Goal: Task Accomplishment & Management: Complete application form

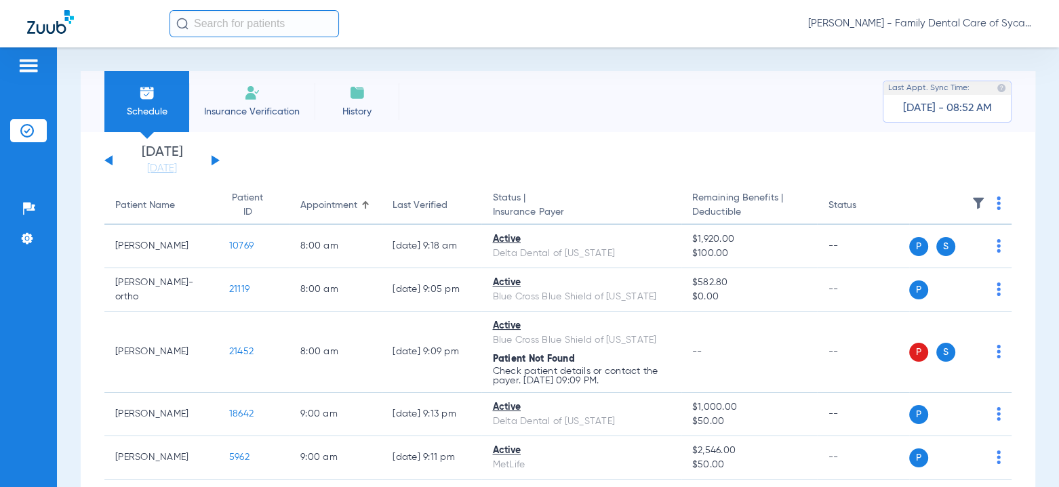
click at [213, 159] on button at bounding box center [215, 160] width 8 height 10
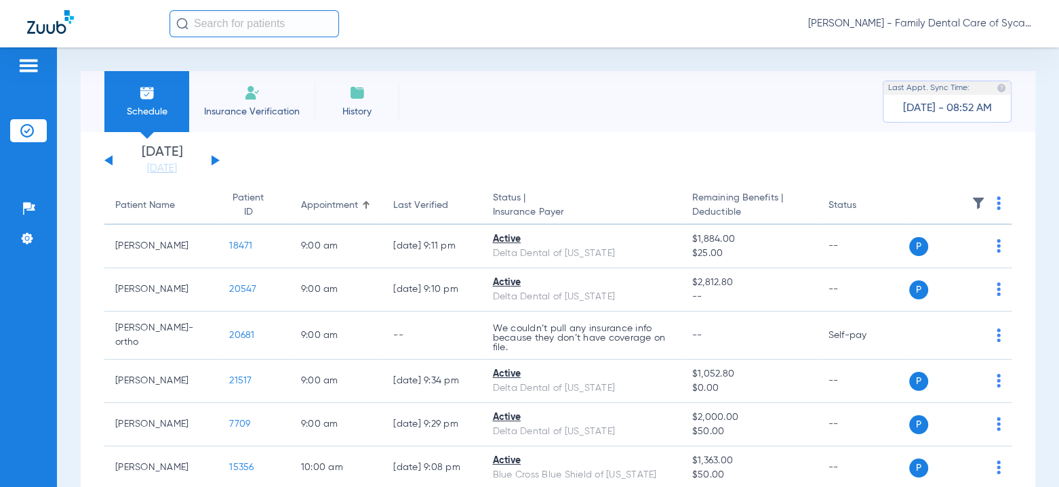
drag, startPoint x: 257, startPoint y: 106, endPoint x: 256, endPoint y: 119, distance: 13.6
click at [257, 106] on span "Insurance Verification" at bounding box center [251, 112] width 105 height 14
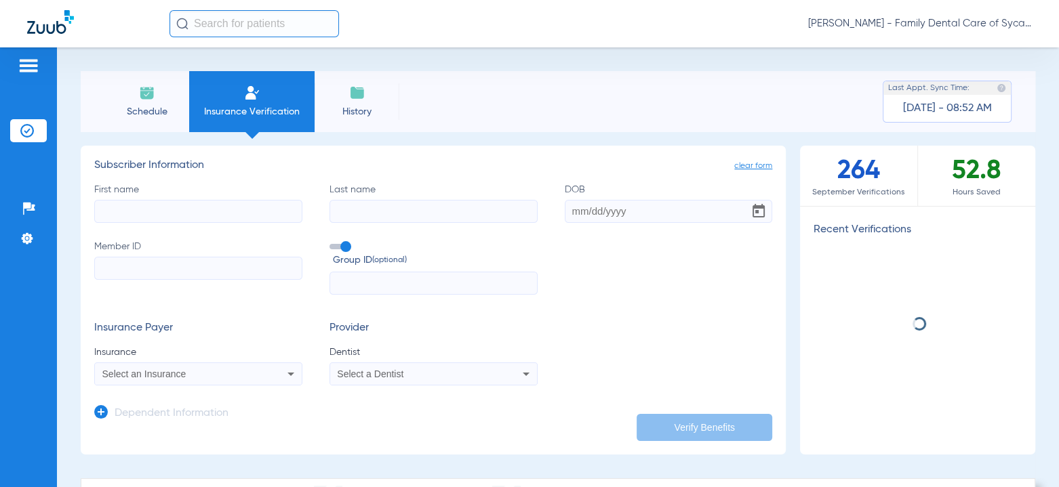
click at [175, 212] on input "First name" at bounding box center [198, 211] width 208 height 23
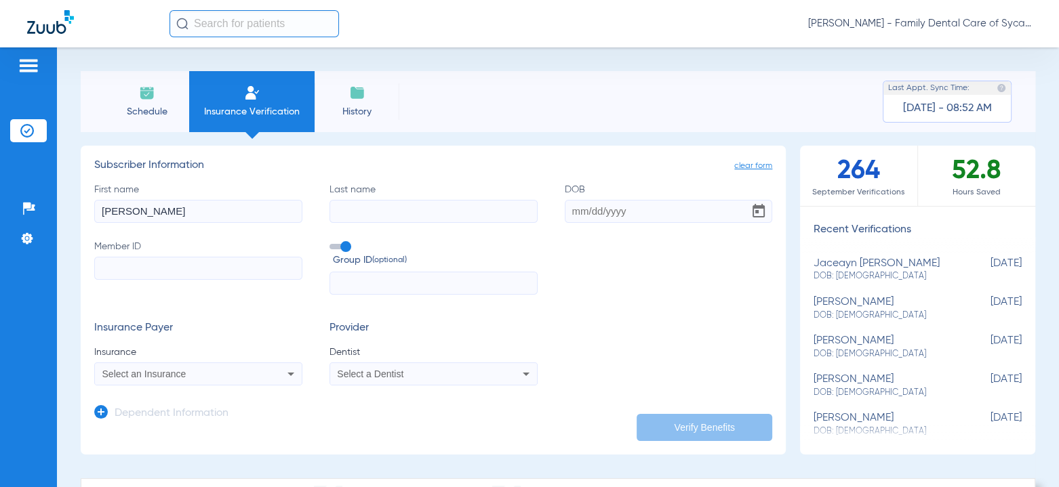
type input "[PERSON_NAME]"
type input "[DATE]"
paste input "08042221227"
type input "08042221227"
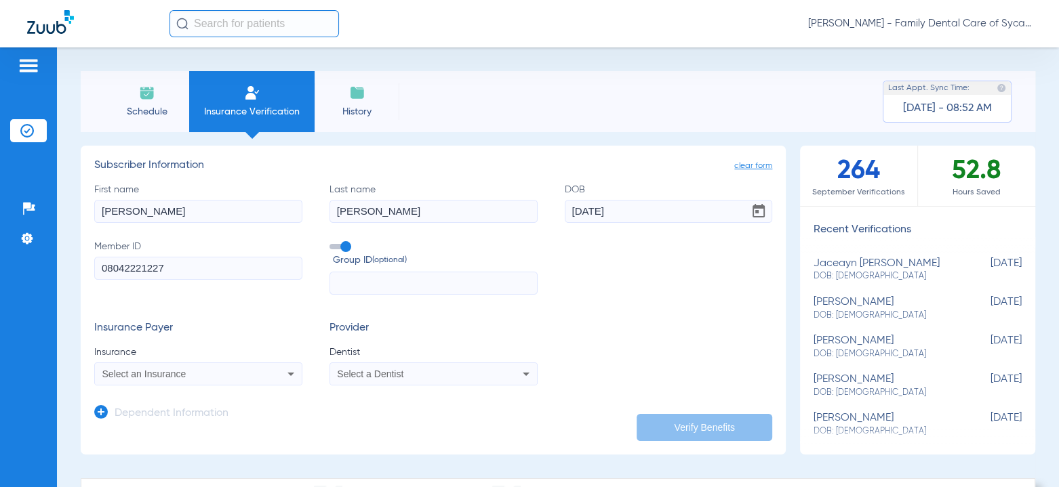
click at [130, 378] on span "Select an Insurance" at bounding box center [144, 374] width 84 height 11
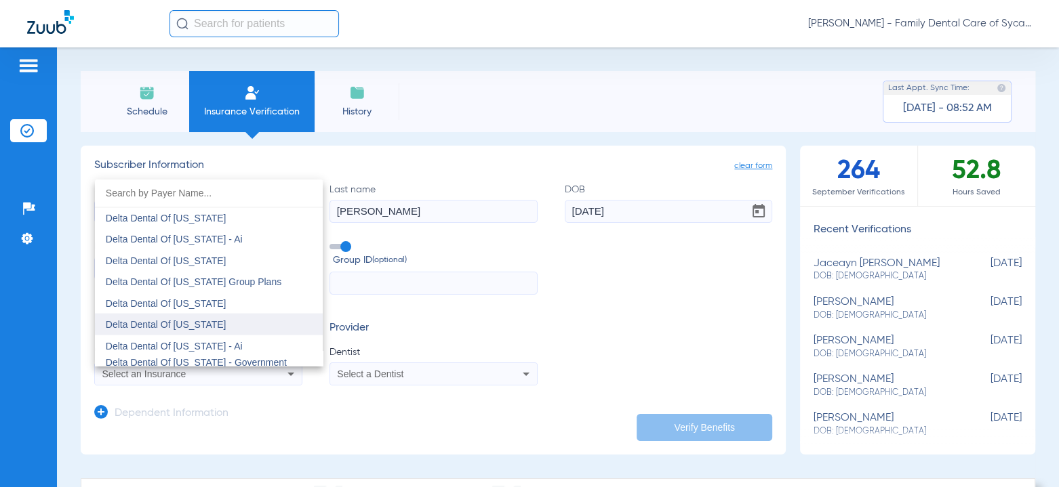
scroll to position [2778, 0]
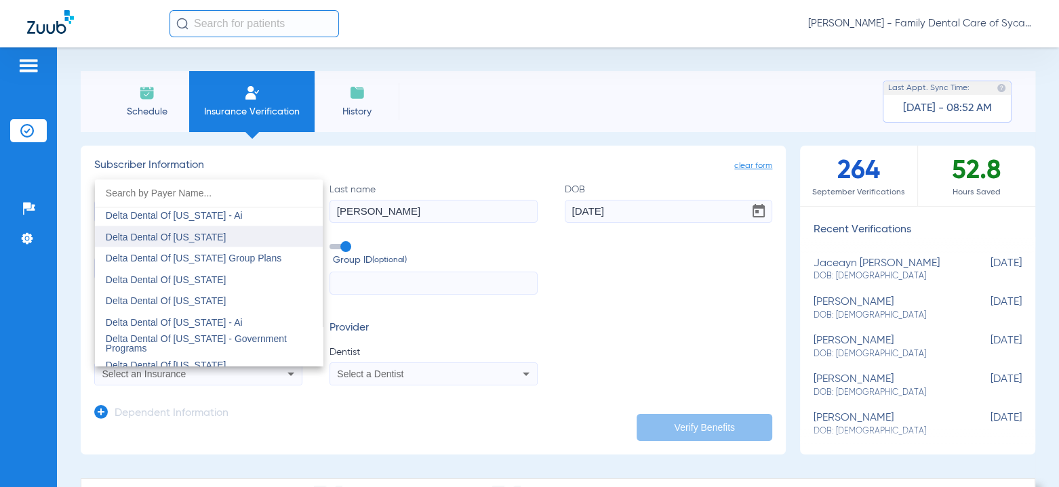
click at [161, 243] on mat-option "Delta Dental Of [US_STATE]" at bounding box center [209, 237] width 228 height 22
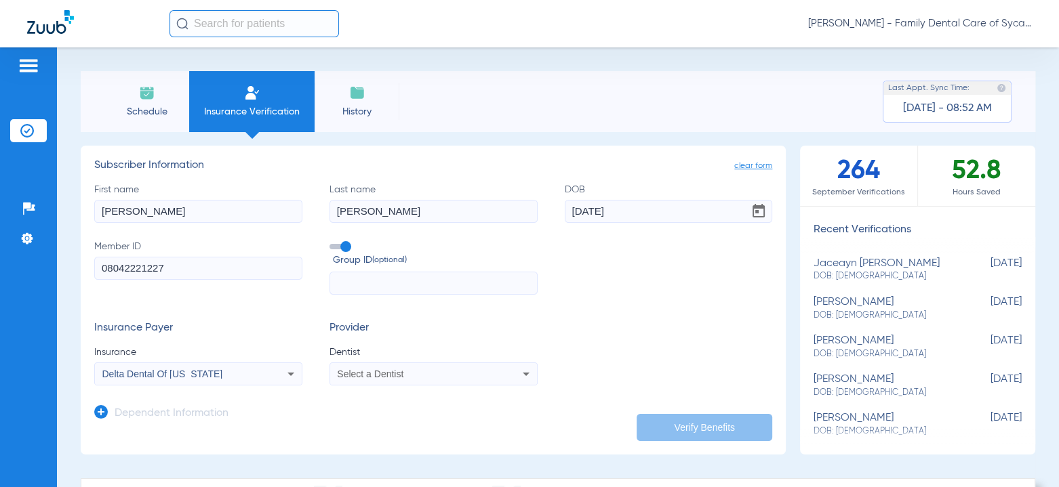
click at [393, 364] on mat-select "Select a Dentist" at bounding box center [433, 374] width 208 height 23
click at [393, 378] on span "Select a Dentist" at bounding box center [370, 374] width 66 height 11
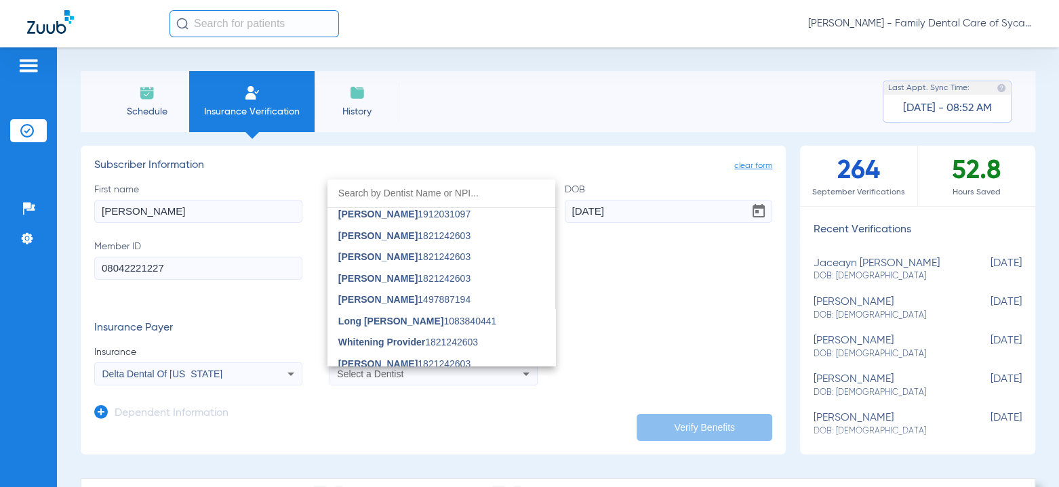
scroll to position [474, 0]
click at [370, 277] on span "[PERSON_NAME]" at bounding box center [377, 278] width 79 height 11
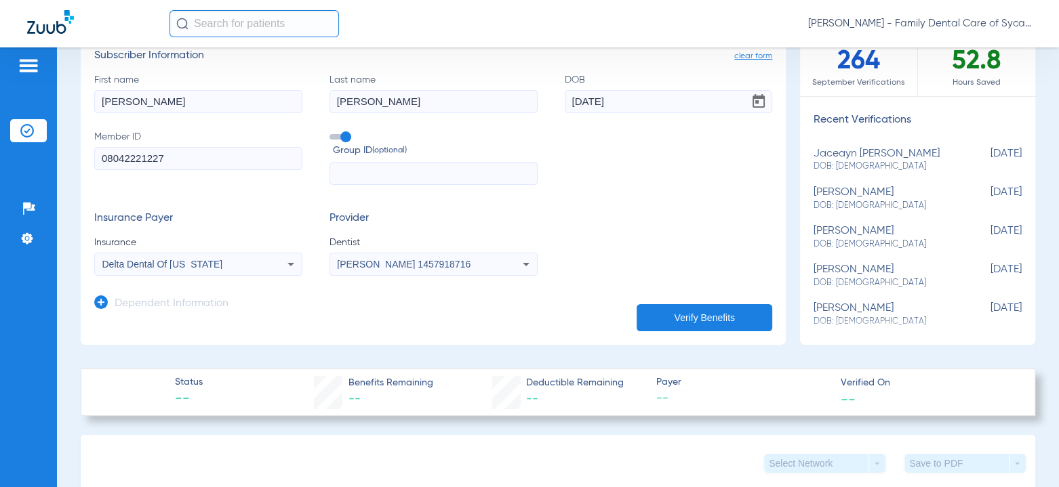
scroll to position [136, 0]
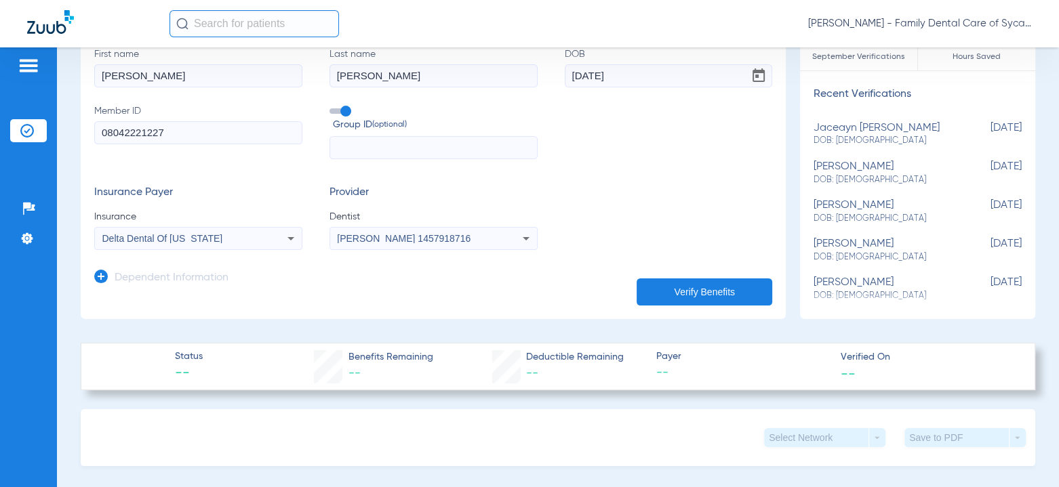
click at [121, 277] on h3 "Dependent Information" at bounding box center [172, 279] width 114 height 14
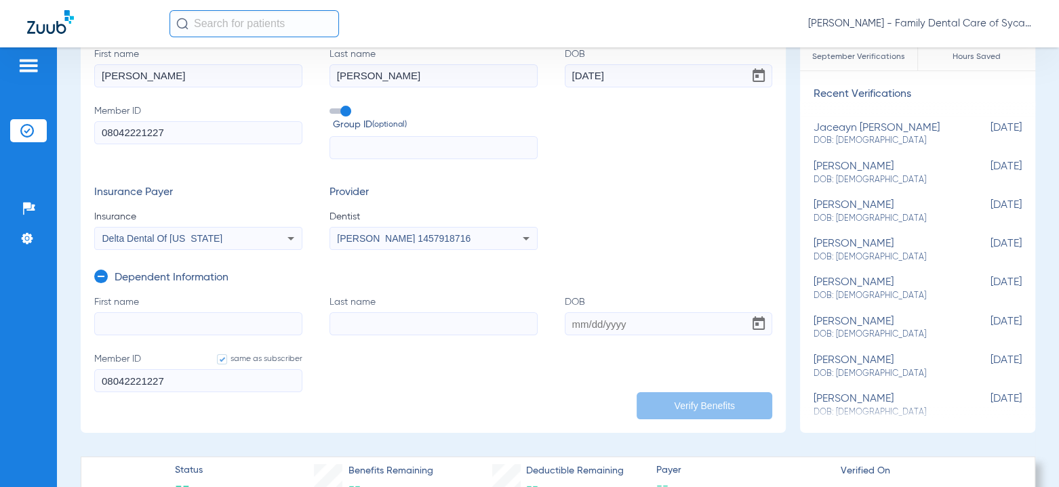
click at [172, 324] on input "First name" at bounding box center [198, 323] width 208 height 23
type input "Lauren"
type input "[PERSON_NAME]"
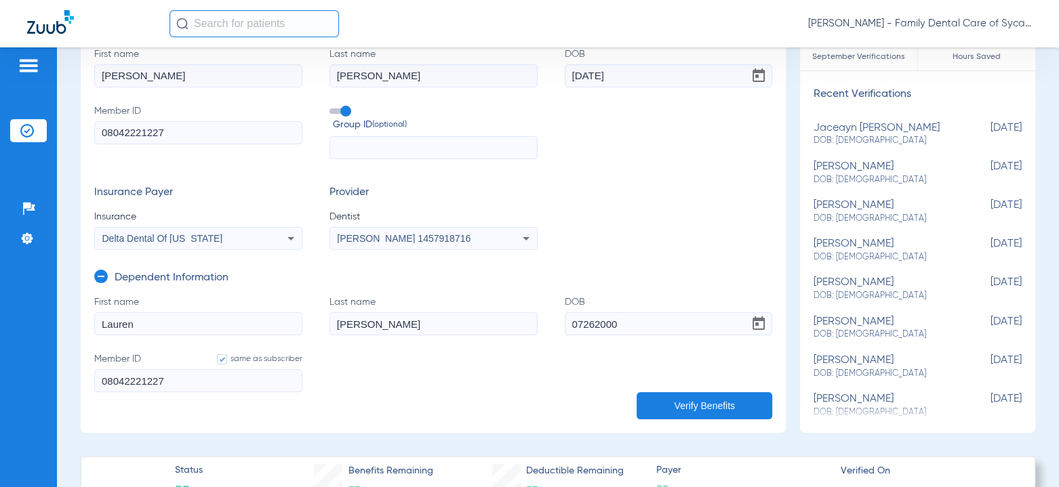
type input "[DATE]"
click at [673, 408] on button "Verify Benefits" at bounding box center [704, 405] width 136 height 27
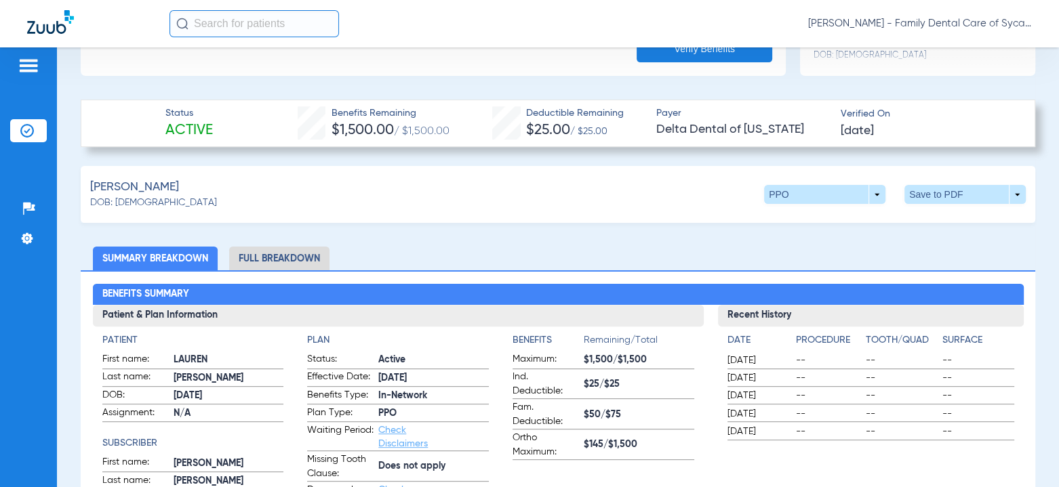
scroll to position [474, 0]
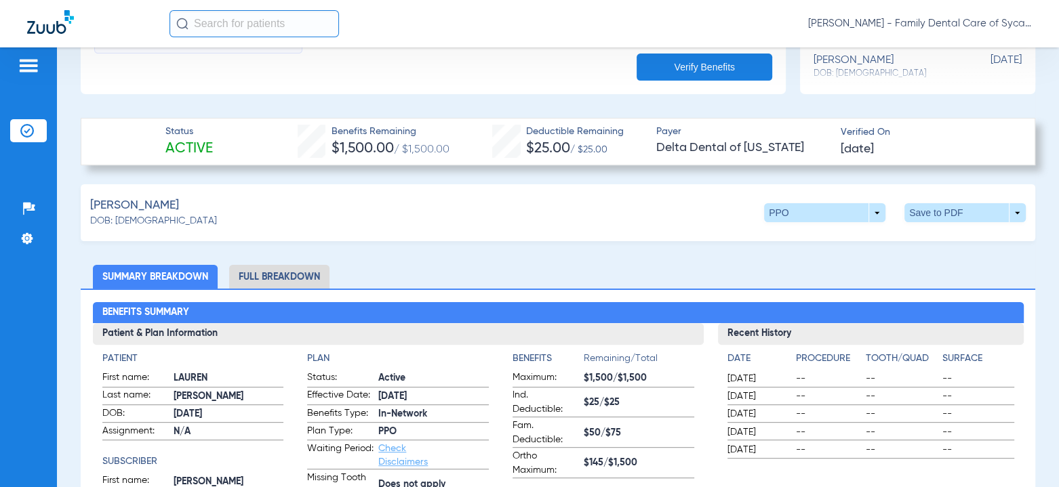
click at [283, 277] on li "Full Breakdown" at bounding box center [279, 277] width 100 height 24
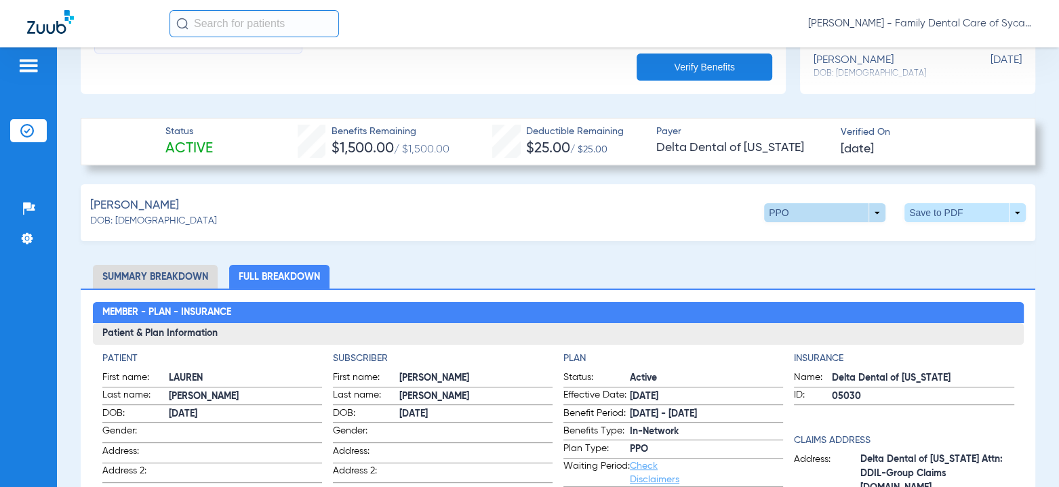
click at [874, 209] on span at bounding box center [824, 212] width 121 height 19
click at [794, 262] on span "Premier" at bounding box center [796, 264] width 63 height 9
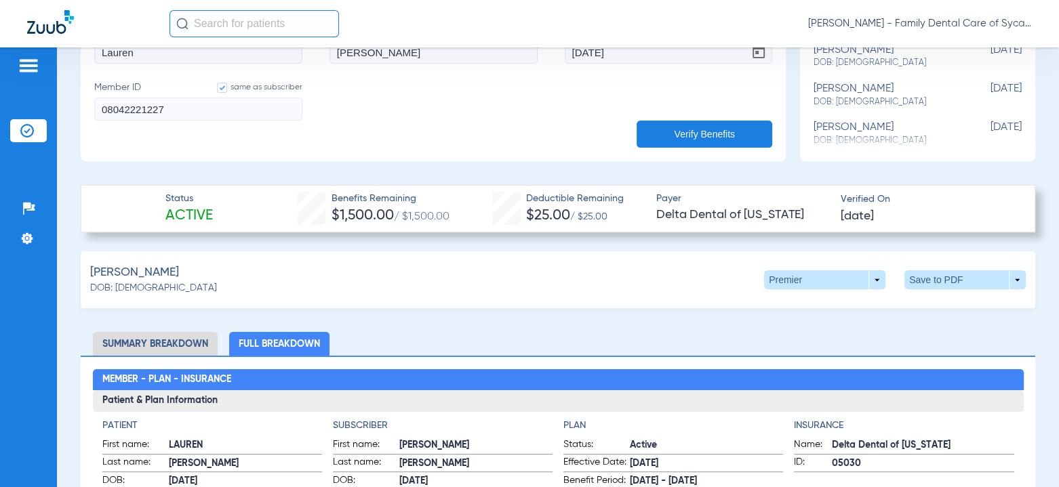
scroll to position [327, 0]
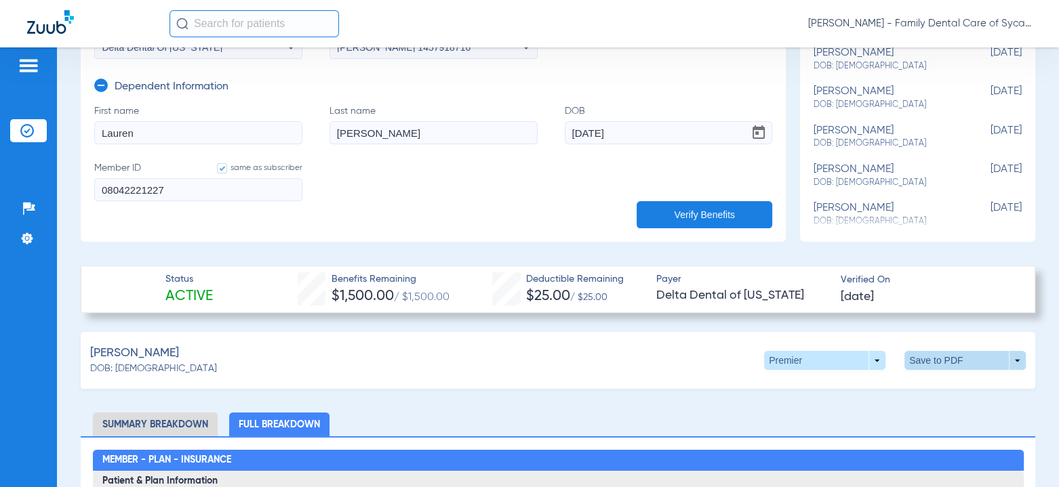
click at [949, 360] on span at bounding box center [965, 360] width 33 height 33
click at [827, 378] on button "insert_drive_file Save to PDF" at bounding box center [839, 385] width 102 height 27
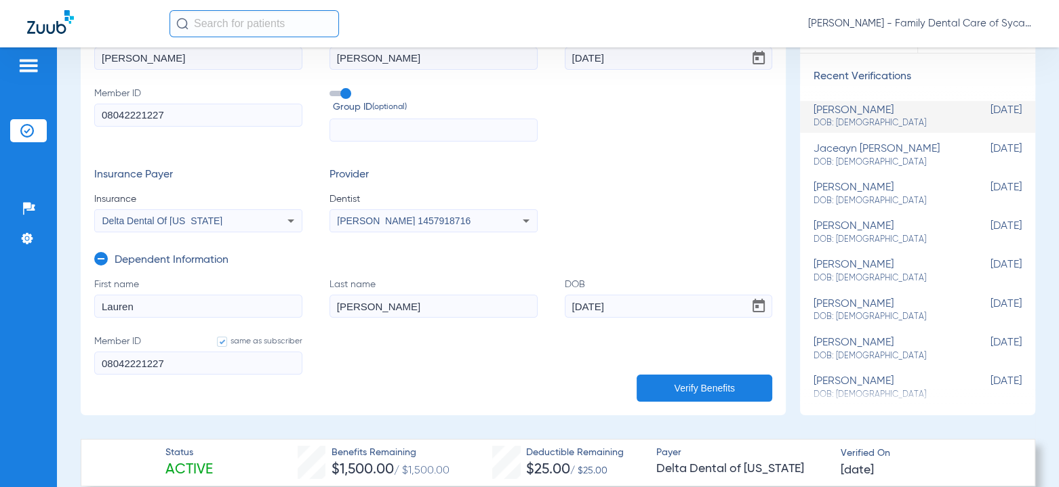
scroll to position [0, 0]
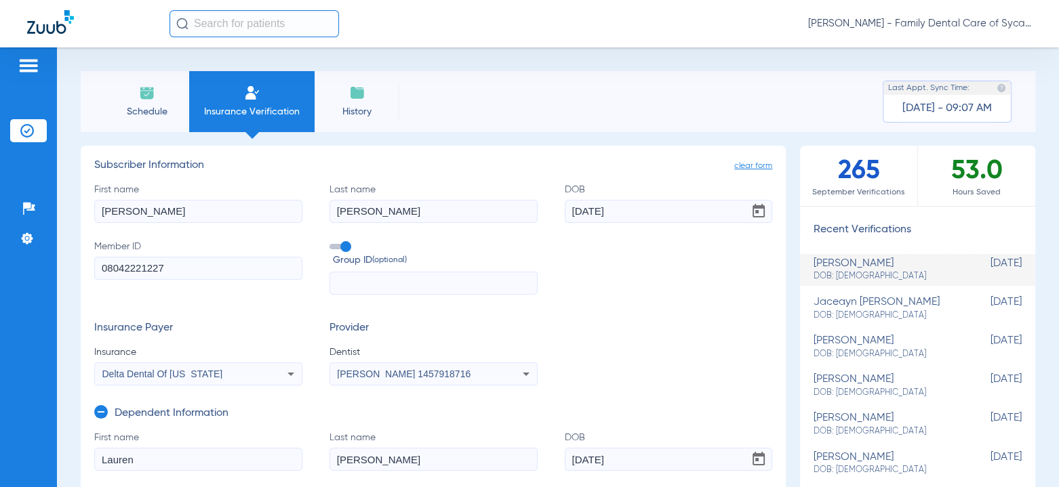
click at [158, 108] on span "Schedule" at bounding box center [147, 112] width 64 height 14
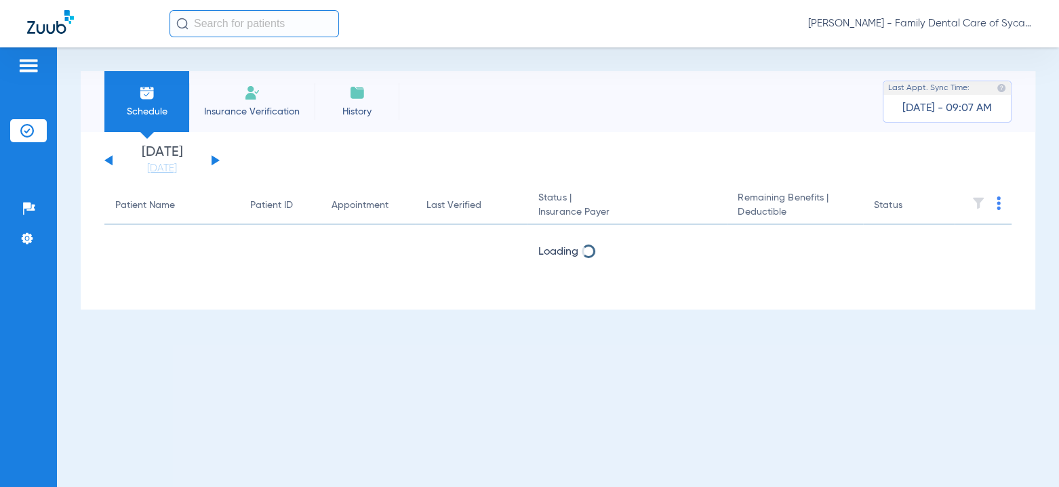
click at [218, 161] on button at bounding box center [215, 160] width 8 height 10
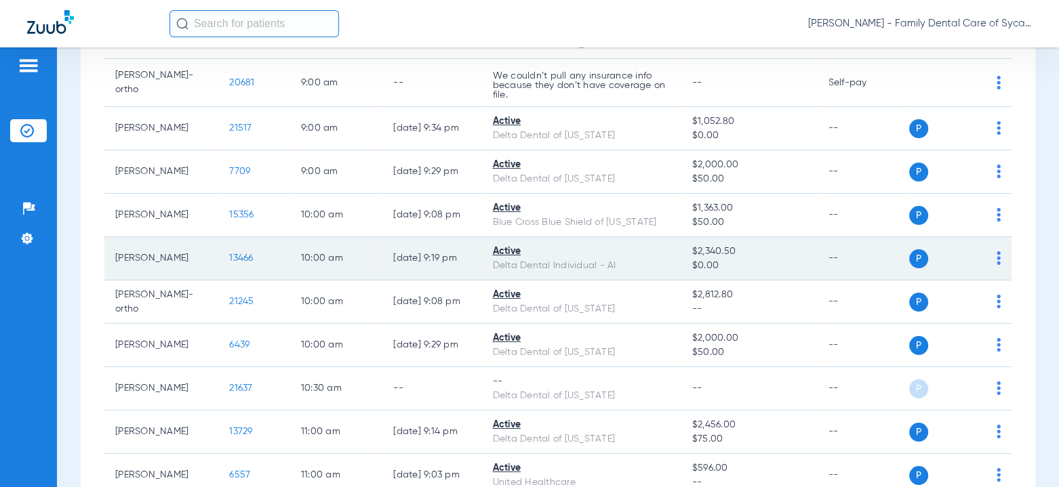
scroll to position [271, 0]
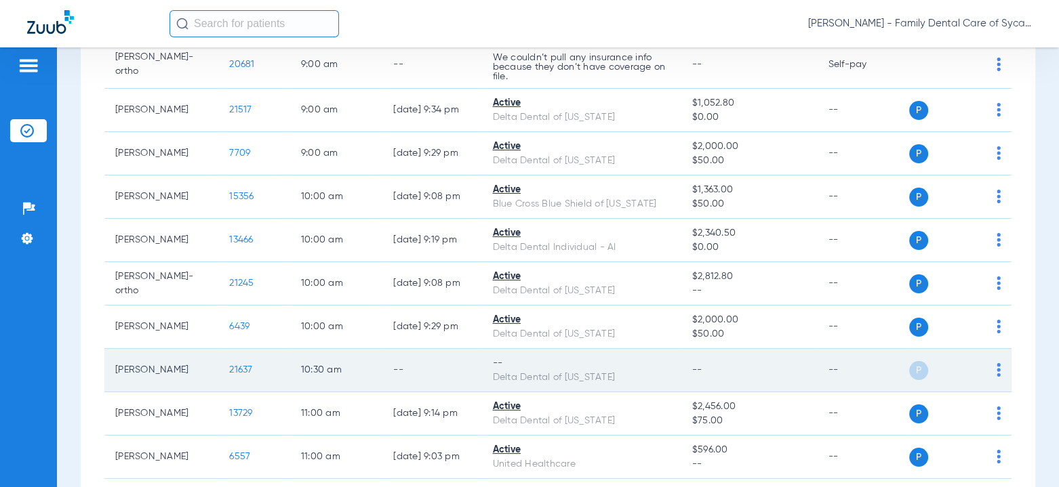
click at [996, 367] on img at bounding box center [998, 370] width 4 height 14
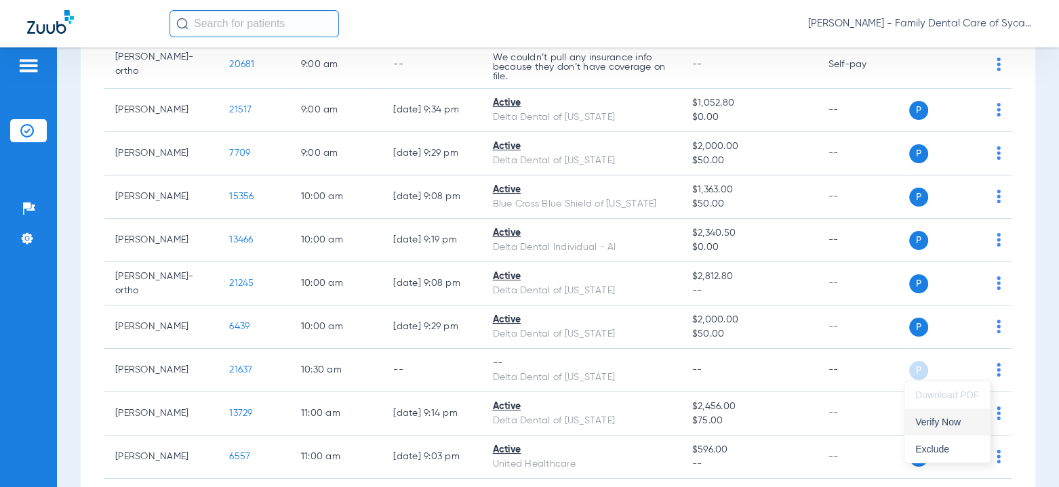
click at [944, 430] on button "Verify Now" at bounding box center [946, 422] width 85 height 27
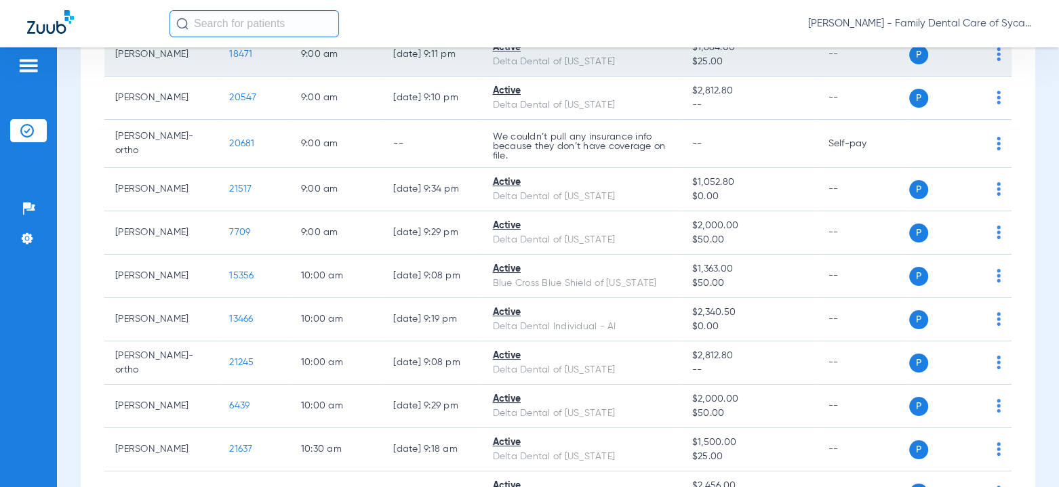
scroll to position [0, 0]
